Goal: Transaction & Acquisition: Purchase product/service

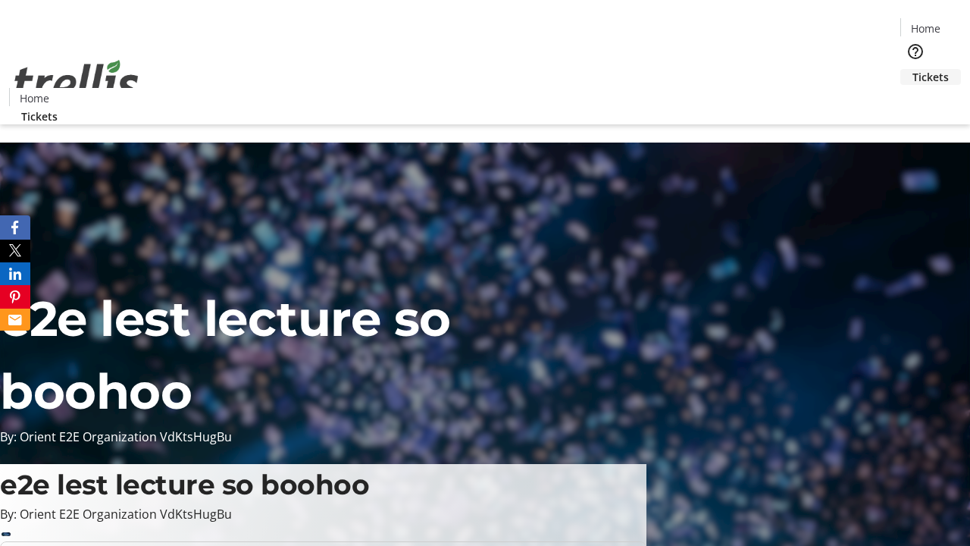
click at [913, 69] on span "Tickets" at bounding box center [931, 77] width 36 height 16
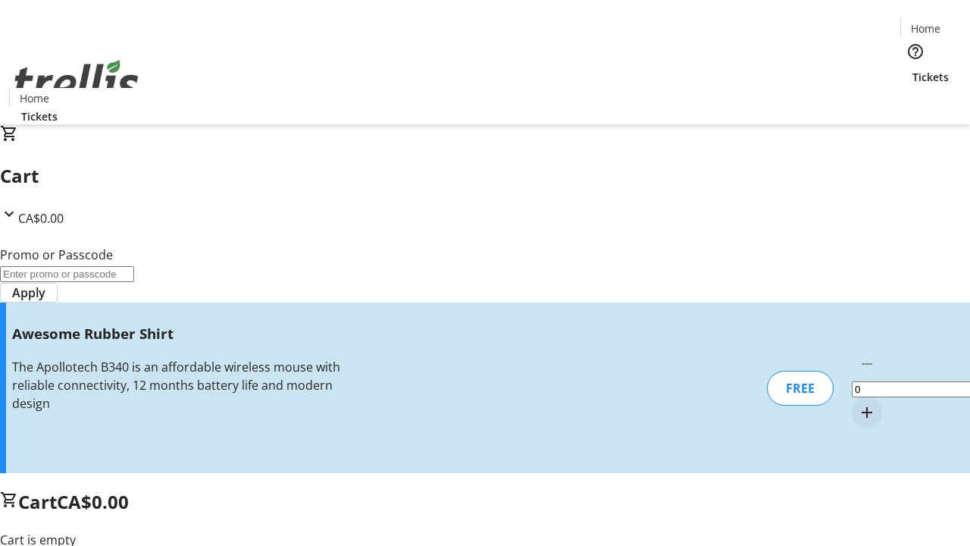
click at [858, 403] on mat-icon "Increment by one" at bounding box center [867, 412] width 18 height 18
type input "1"
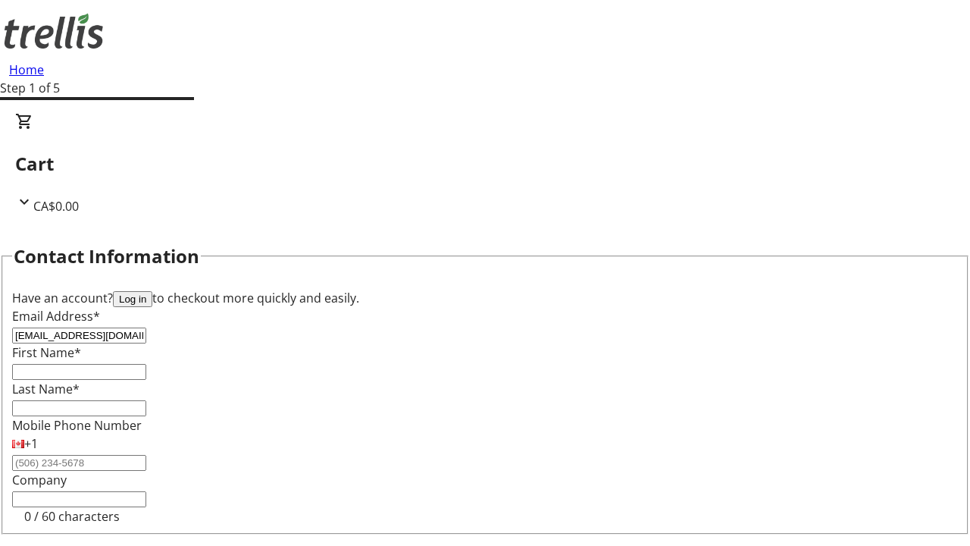
type input "[EMAIL_ADDRESS][DOMAIN_NAME]"
type input "Timmy"
type input "[PERSON_NAME]"
